Goal: Task Accomplishment & Management: Use online tool/utility

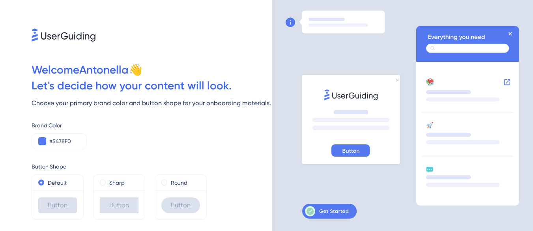
click at [76, 85] on div "Let ' s decide how your content will look." at bounding box center [152, 86] width 240 height 16
click at [112, 88] on div "Let ' s decide how your content will look." at bounding box center [152, 86] width 240 height 16
drag, startPoint x: 57, startPoint y: 78, endPoint x: 112, endPoint y: 81, distance: 54.5
click at [63, 79] on div "Let ' s decide how your content will look." at bounding box center [152, 86] width 240 height 16
click at [112, 81] on div "Let ' s decide how your content will look." at bounding box center [152, 86] width 240 height 16
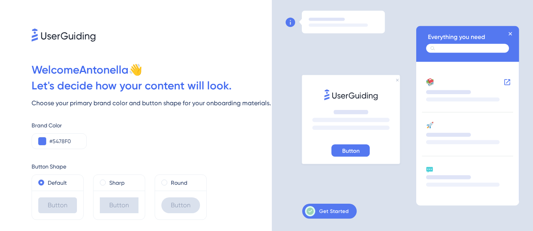
click at [139, 84] on div "Let ' s decide how your content will look." at bounding box center [152, 86] width 240 height 16
click at [43, 141] on button at bounding box center [42, 141] width 8 height 8
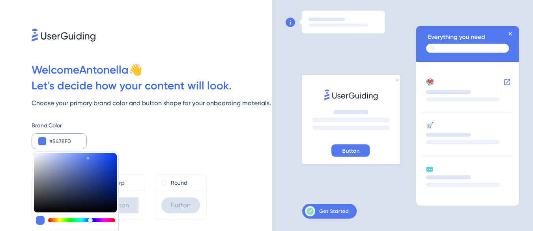
type input "#8e9ed1"
type input "#8E9ED1"
type input "#8c9ccf"
type input "#8C9CCF"
type input "#6373a3"
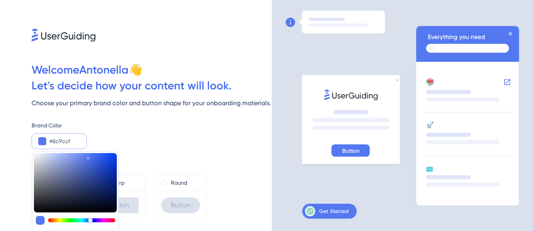
type input "#6373A3"
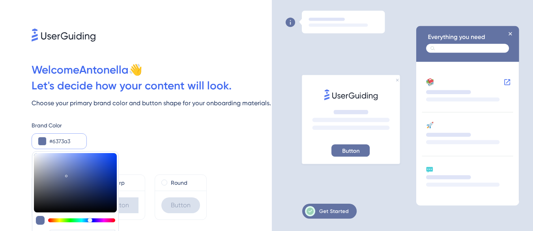
type input "#3a435c"
type input "#3A435C"
type input "#32384b"
type input "#32384B"
drag, startPoint x: 60, startPoint y: 163, endPoint x: 62, endPoint y: 195, distance: 31.6
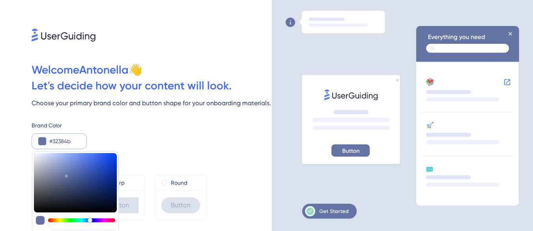
click at [62, 195] on div at bounding box center [75, 182] width 83 height 59
type input "#313749"
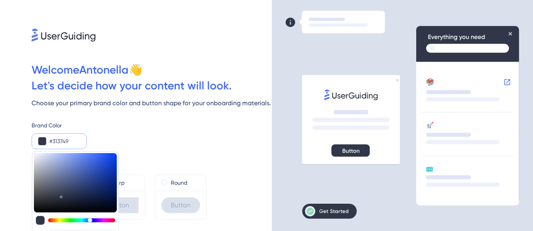
type input "#434a5d"
type input "#434A5D"
type input "#6b7285"
type input "#6B7285"
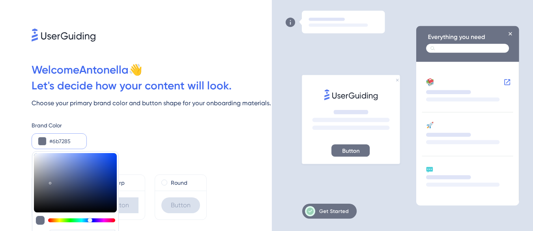
type input "#bcc3d6"
type input "#BCC3D6"
type input "#ced5eb"
type input "#CED5EB"
type input "#cfd6ec"
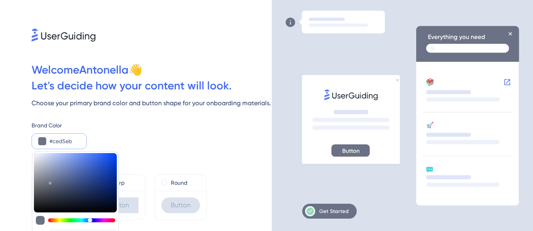
type input "#CFD6EC"
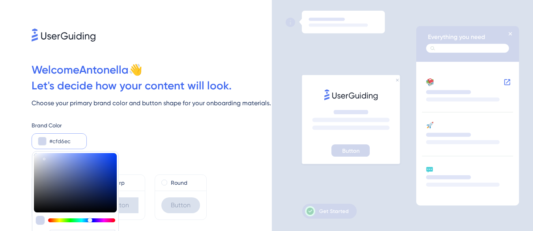
type input "#cad1e9"
type input "#CAD1E9"
type input "#6d7db1"
type input "#6D7DB1"
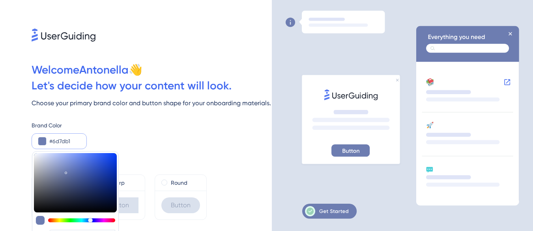
type input "#314481"
type input "#304381"
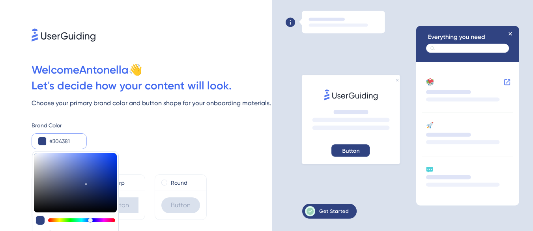
drag, startPoint x: 50, startPoint y: 181, endPoint x: 86, endPoint y: 182, distance: 35.9
click at [86, 182] on div at bounding box center [75, 182] width 83 height 59
click at [166, 37] on div at bounding box center [152, 20] width 240 height 41
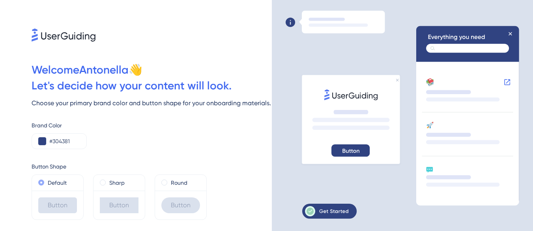
click at [63, 182] on label "Default" at bounding box center [57, 182] width 19 height 9
click at [61, 211] on div "Button" at bounding box center [57, 205] width 39 height 16
click at [43, 141] on button at bounding box center [42, 141] width 8 height 8
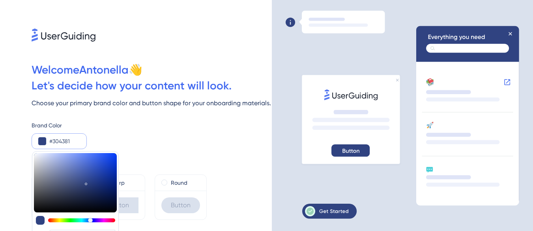
type input "#4259a3"
type input "#4259A3"
type input "#425aaa"
type input "#425AAA"
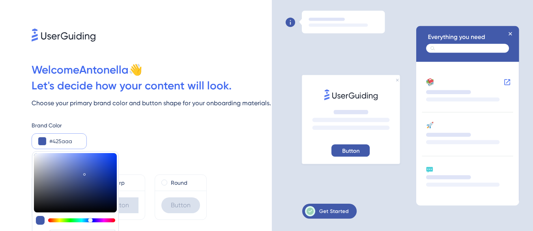
type input "#425bac"
type input "#425BAC"
type input "#435cac"
type input "#435CAC"
type input "#445dac"
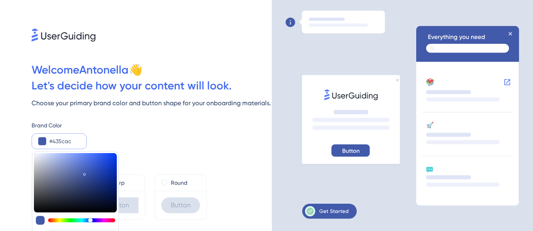
type input "#445DAC"
type input "#4760ad"
type input "#4760AD"
type input "#4961ad"
type input "#4961AD"
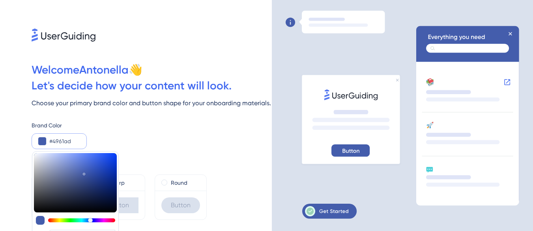
type input "#4a61ad"
type input "#4A61AD"
type input "#4c63ad"
type input "#4C63AD"
type input "#4d64ad"
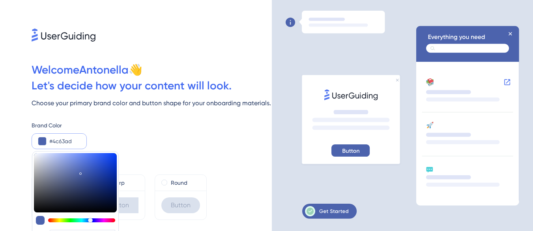
type input "#4D64AD"
drag, startPoint x: 85, startPoint y: 173, endPoint x: 80, endPoint y: 172, distance: 4.8
click at [80, 172] on div at bounding box center [75, 182] width 83 height 59
click at [167, 82] on div "Let ' s decide how your content will look." at bounding box center [152, 86] width 240 height 16
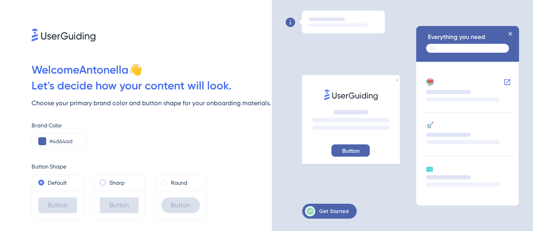
click at [130, 180] on div "Sharp" at bounding box center [119, 182] width 39 height 9
click at [54, 182] on label "Default" at bounding box center [57, 182] width 19 height 9
click at [176, 182] on label "Round" at bounding box center [179, 182] width 17 height 9
click at [56, 182] on label "Default" at bounding box center [57, 182] width 19 height 9
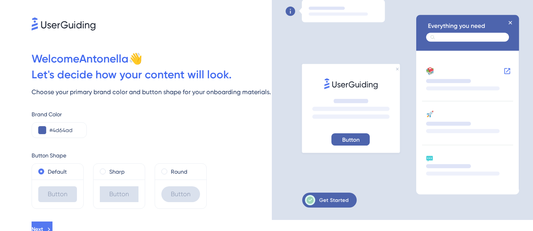
scroll to position [17, 0]
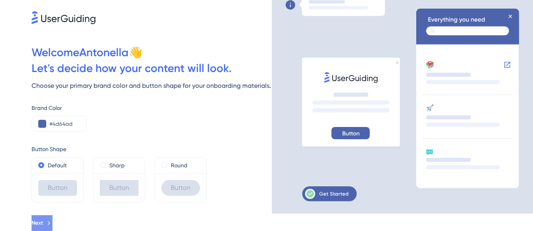
click at [53, 223] on icon at bounding box center [48, 222] width 7 height 7
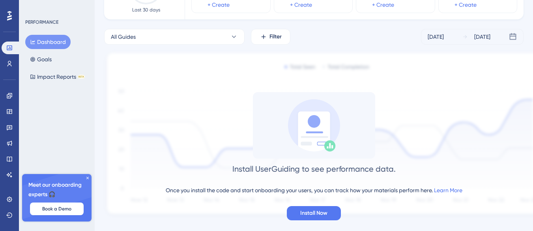
scroll to position [103, 0]
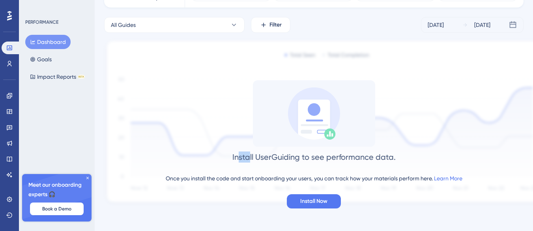
drag, startPoint x: 239, startPoint y: 158, endPoint x: 370, endPoint y: 154, distance: 131.6
click at [358, 155] on div "Install UserGuiding to see performance data." at bounding box center [314, 156] width 163 height 11
click at [417, 148] on div "Install UserGuiding to see performance data. Once you install the code and star…" at bounding box center [314, 144] width 420 height 128
drag, startPoint x: 345, startPoint y: 156, endPoint x: 377, endPoint y: 159, distance: 32.1
click at [374, 159] on div "Install UserGuiding to see performance data." at bounding box center [314, 156] width 163 height 11
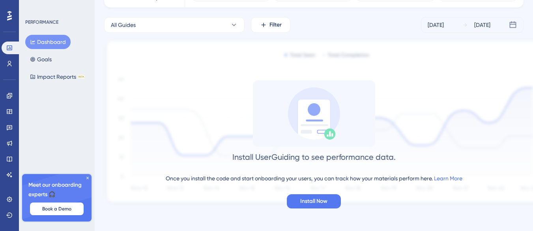
click at [377, 159] on div "Install UserGuiding to see performance data." at bounding box center [314, 156] width 163 height 11
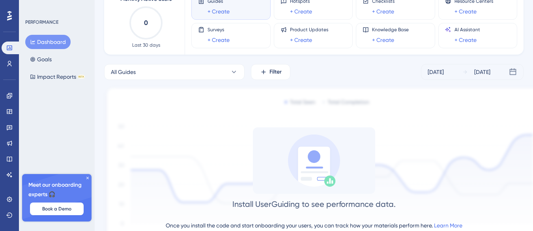
scroll to position [0, 0]
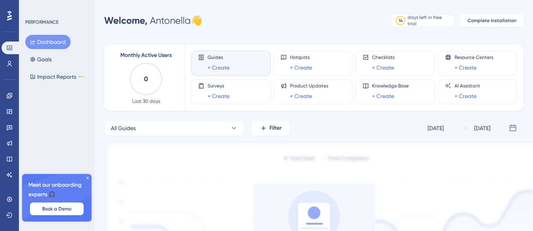
drag, startPoint x: 157, startPoint y: 17, endPoint x: 177, endPoint y: 20, distance: 20.3
click at [173, 19] on div "Welcome, Antonella 👋" at bounding box center [153, 20] width 98 height 13
click at [244, 23] on div "Welcome, Antonella 👋 14 days left in free trial Click to see upgrade options Co…" at bounding box center [314, 21] width 420 height 16
